Goal: Communication & Community: Share content

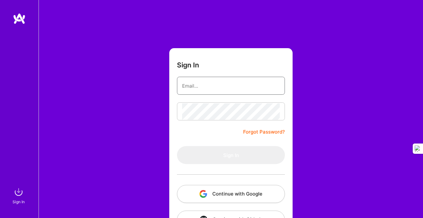
type input "[EMAIL_ADDRESS][DOMAIN_NAME]"
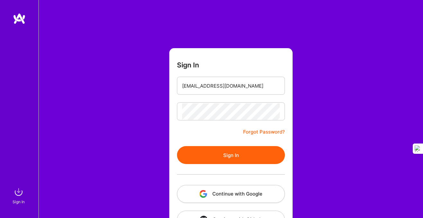
click at [225, 155] on button "Sign In" at bounding box center [231, 155] width 108 height 18
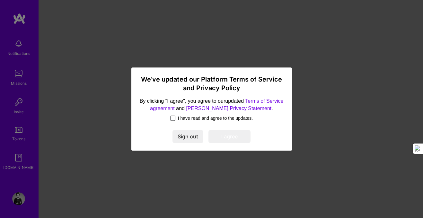
click at [170, 118] on span at bounding box center [172, 118] width 5 height 5
click at [0, 0] on input "I have read and agree to the updates." at bounding box center [0, 0] width 0 height 0
click at [225, 137] on button "I agree" at bounding box center [229, 136] width 42 height 13
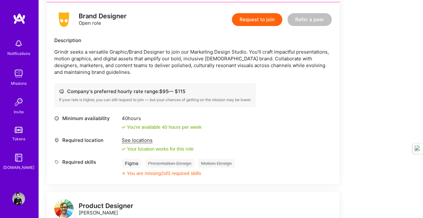
scroll to position [122, 0]
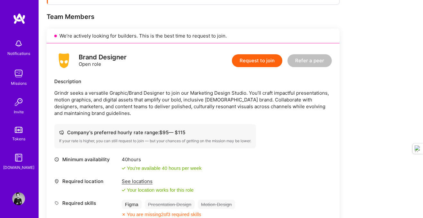
click at [307, 60] on button "Refer a peer" at bounding box center [309, 60] width 44 height 13
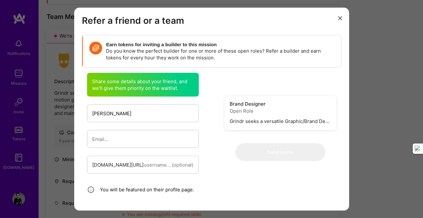
type input "[PERSON_NAME]"
click at [147, 167] on input "modal" at bounding box center [169, 164] width 50 height 16
click at [126, 140] on input "modal" at bounding box center [142, 139] width 101 height 16
click at [107, 163] on div "[DOMAIN_NAME][URL]" at bounding box center [118, 164] width 52 height 7
drag, startPoint x: 151, startPoint y: 165, endPoint x: 67, endPoint y: 157, distance: 84.4
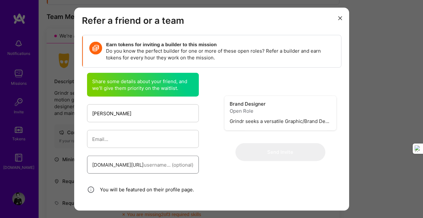
click at [67, 157] on div "Refer a friend or a team Earn tokens for inviting a builder to this mission Do …" at bounding box center [211, 109] width 423 height 218
paste input "stevenchu"
type input "stevenchu"
click at [104, 139] on input "modal" at bounding box center [142, 139] width 101 height 16
click at [111, 138] on input "modal" at bounding box center [142, 139] width 101 height 16
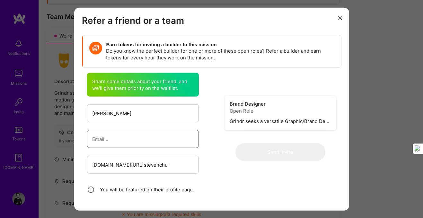
paste input "[EMAIL_ADDRESS][DOMAIN_NAME]"
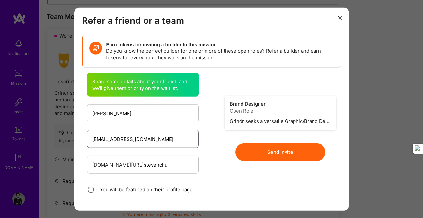
type input "[EMAIL_ADDRESS][DOMAIN_NAME]"
click at [281, 152] on button "Send Invite" at bounding box center [280, 152] width 90 height 18
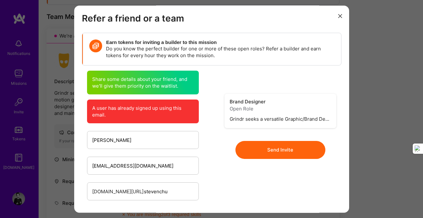
scroll to position [25, 0]
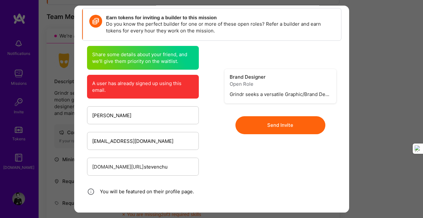
click at [272, 126] on button "Send Invite" at bounding box center [280, 125] width 90 height 18
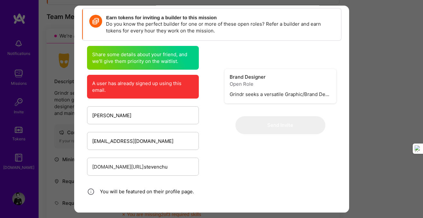
scroll to position [0, 0]
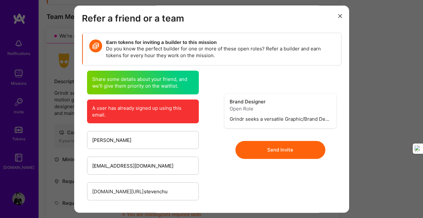
click at [341, 15] on icon "modal" at bounding box center [340, 16] width 4 height 4
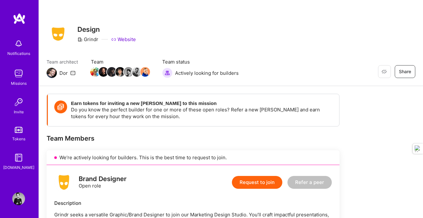
click at [18, 72] on img at bounding box center [18, 73] width 13 height 13
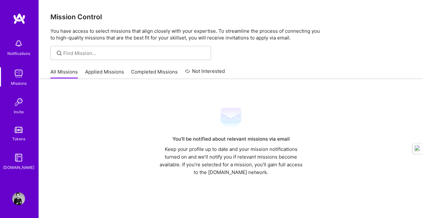
click at [101, 73] on link "Applied Missions" at bounding box center [104, 73] width 39 height 11
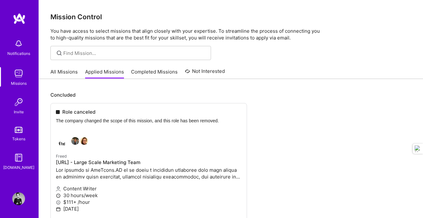
click at [143, 72] on link "Completed Missions" at bounding box center [154, 73] width 47 height 11
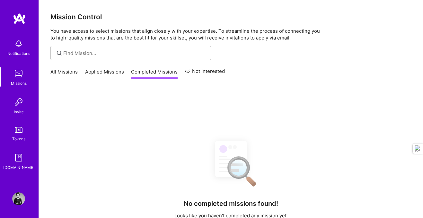
click at [64, 73] on link "All Missions" at bounding box center [63, 73] width 27 height 11
